Goal: Task Accomplishment & Management: Complete application form

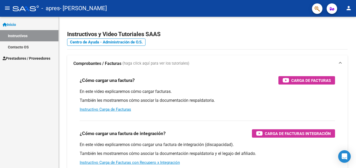
click at [21, 57] on span "Prestadores / Proveedores" at bounding box center [27, 59] width 48 height 6
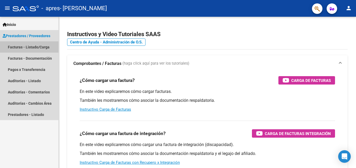
click at [36, 46] on link "Facturas - Listado/Carga" at bounding box center [29, 46] width 58 height 11
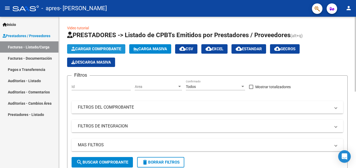
click at [99, 48] on span "Cargar Comprobante" at bounding box center [96, 49] width 50 height 5
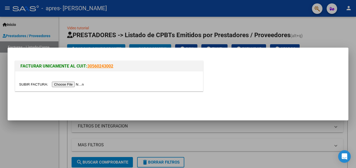
click at [71, 84] on input "file" at bounding box center [52, 85] width 66 height 6
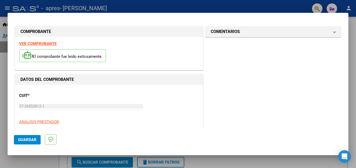
click at [51, 43] on strong "VER COMPROBANTE" at bounding box center [38, 43] width 38 height 5
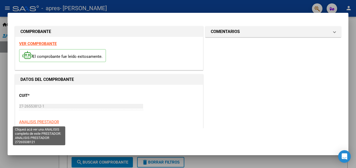
click at [46, 123] on span "ANALISIS PRESTADOR" at bounding box center [39, 122] width 40 height 5
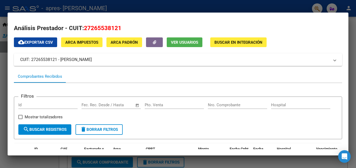
click at [233, 16] on mat-dialog-container "Análisis Prestador - CUIT: 27265538121 cloud_download Exportar CSV ARCA Impuest…" at bounding box center [178, 84] width 341 height 143
click at [172, 4] on div at bounding box center [178, 84] width 356 height 168
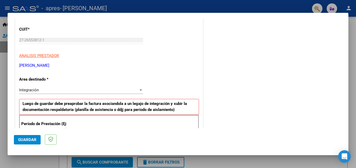
scroll to position [79, 0]
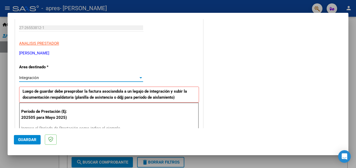
click at [69, 78] on div "Integración" at bounding box center [78, 78] width 119 height 5
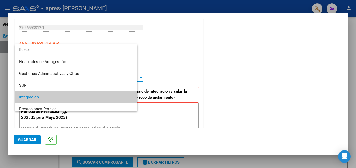
scroll to position [20, 0]
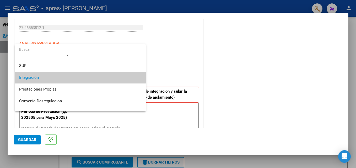
click at [69, 78] on span "Integración" at bounding box center [80, 78] width 122 height 12
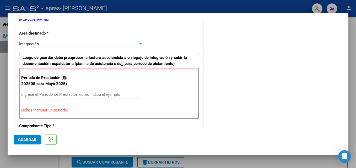
scroll to position [131, 0]
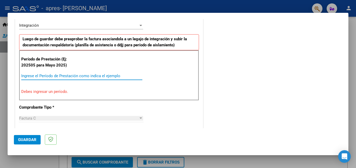
click at [23, 76] on input "Ingrese el Período de Prestación como indica el ejemplo" at bounding box center [81, 76] width 121 height 5
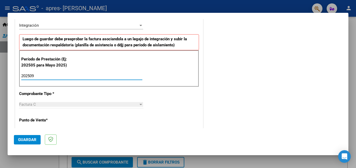
type input "202509"
click at [45, 105] on div "Factura C" at bounding box center [78, 104] width 119 height 5
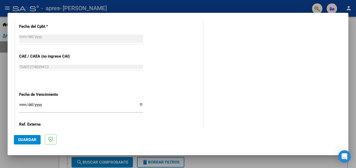
scroll to position [315, 0]
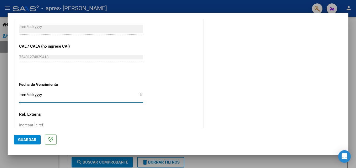
click at [138, 95] on input "Ingresar la fecha" at bounding box center [81, 97] width 124 height 8
type input "[DATE]"
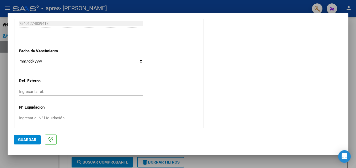
scroll to position [352, 0]
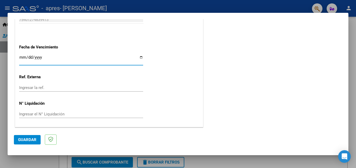
click at [31, 139] on span "Guardar" at bounding box center [27, 140] width 18 height 5
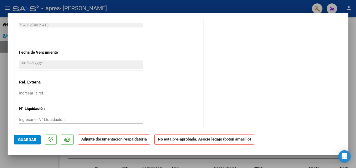
scroll to position [346, 0]
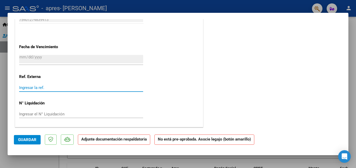
click at [31, 87] on input "Ingresar la ref." at bounding box center [81, 88] width 124 height 5
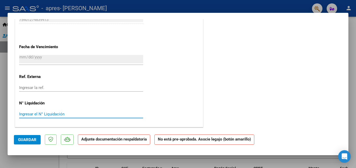
click at [60, 112] on input "Ingresar el N° Liquidación" at bounding box center [81, 114] width 124 height 5
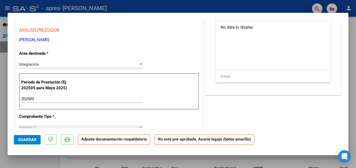
scroll to position [58, 0]
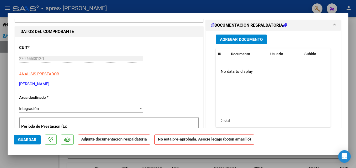
click at [244, 40] on span "Agregar Documento" at bounding box center [241, 39] width 43 height 5
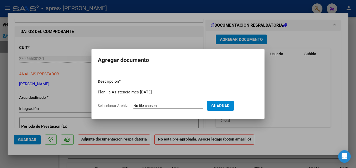
type input "Planilla Asistencia mes [DATE]"
click at [108, 105] on span "Seleccionar Archivo" at bounding box center [114, 106] width 32 height 4
click at [134, 105] on input "Seleccionar Archivo" at bounding box center [169, 106] width 70 height 5
type input "C:\fakepath\[PERSON_NAME] asitencia 09-25.pdf"
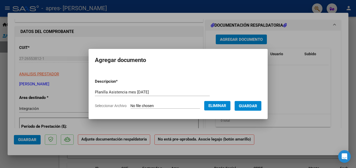
click at [248, 108] on span "Guardar" at bounding box center [248, 106] width 18 height 5
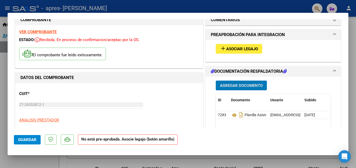
scroll to position [6, 0]
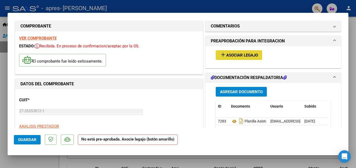
click at [250, 55] on span "Asociar Legajo" at bounding box center [242, 55] width 32 height 5
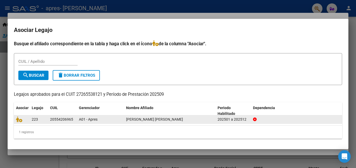
click at [254, 120] on icon at bounding box center [255, 120] width 4 height 4
click at [24, 120] on div at bounding box center [22, 120] width 12 height 6
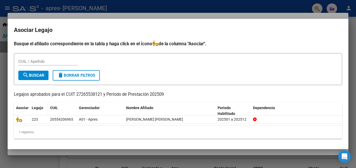
click at [33, 109] on span "Legajo" at bounding box center [38, 108] width 12 height 4
click at [34, 27] on h2 "Asociar Legajo" at bounding box center [178, 30] width 328 height 10
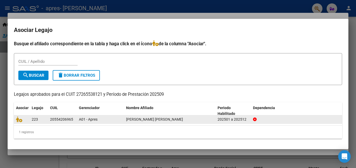
click at [35, 120] on span "223" at bounding box center [35, 120] width 6 height 4
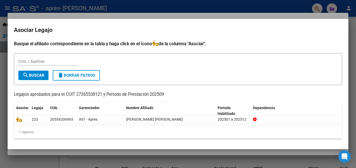
click at [19, 61] on input "CUIL / Apellido" at bounding box center [47, 61] width 59 height 5
type input "20554206965 [PERSON_NAME]"
click at [31, 76] on span "search Buscar" at bounding box center [34, 75] width 22 height 5
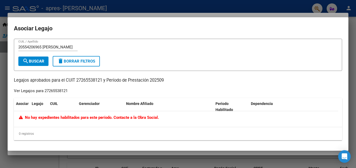
drag, startPoint x: 308, startPoint y: 28, endPoint x: 291, endPoint y: 44, distance: 23.9
click at [308, 28] on h2 "Asociar Legajo" at bounding box center [178, 29] width 328 height 10
click at [187, 7] on div at bounding box center [178, 84] width 356 height 168
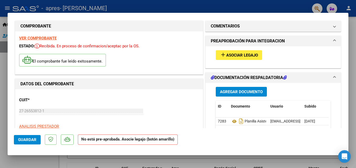
click at [242, 56] on span "Asociar Legajo" at bounding box center [242, 55] width 32 height 5
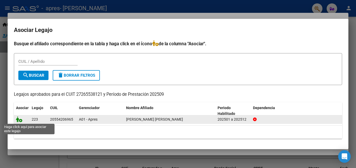
click at [20, 121] on icon at bounding box center [19, 120] width 6 height 6
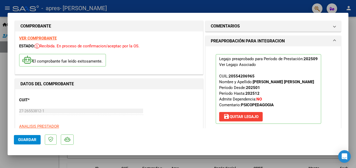
click at [38, 142] on button "Guardar" at bounding box center [27, 139] width 27 height 9
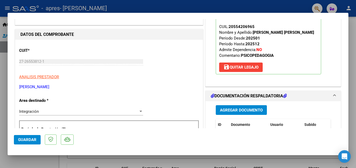
scroll to position [79, 0]
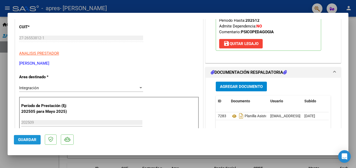
click at [24, 141] on span "Guardar" at bounding box center [27, 140] width 18 height 5
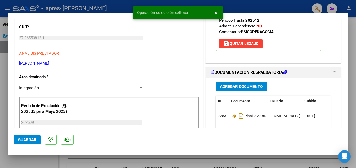
scroll to position [0, 0]
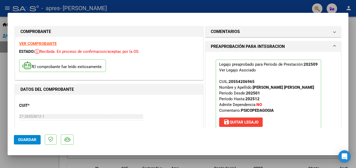
click at [7, 9] on div at bounding box center [178, 84] width 356 height 168
type input "$ 0,00"
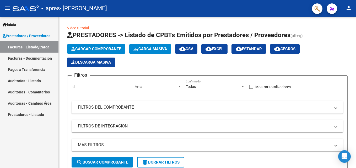
click at [36, 59] on link "Facturas - Documentación" at bounding box center [29, 58] width 58 height 11
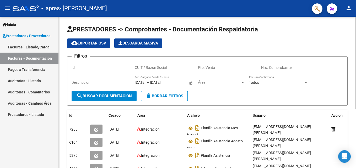
click at [123, 99] on button "search Buscar Documentacion" at bounding box center [104, 96] width 65 height 10
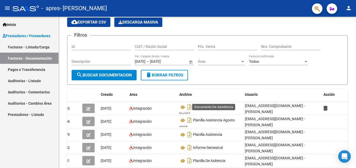
scroll to position [17, 0]
